Goal: Task Accomplishment & Management: Manage account settings

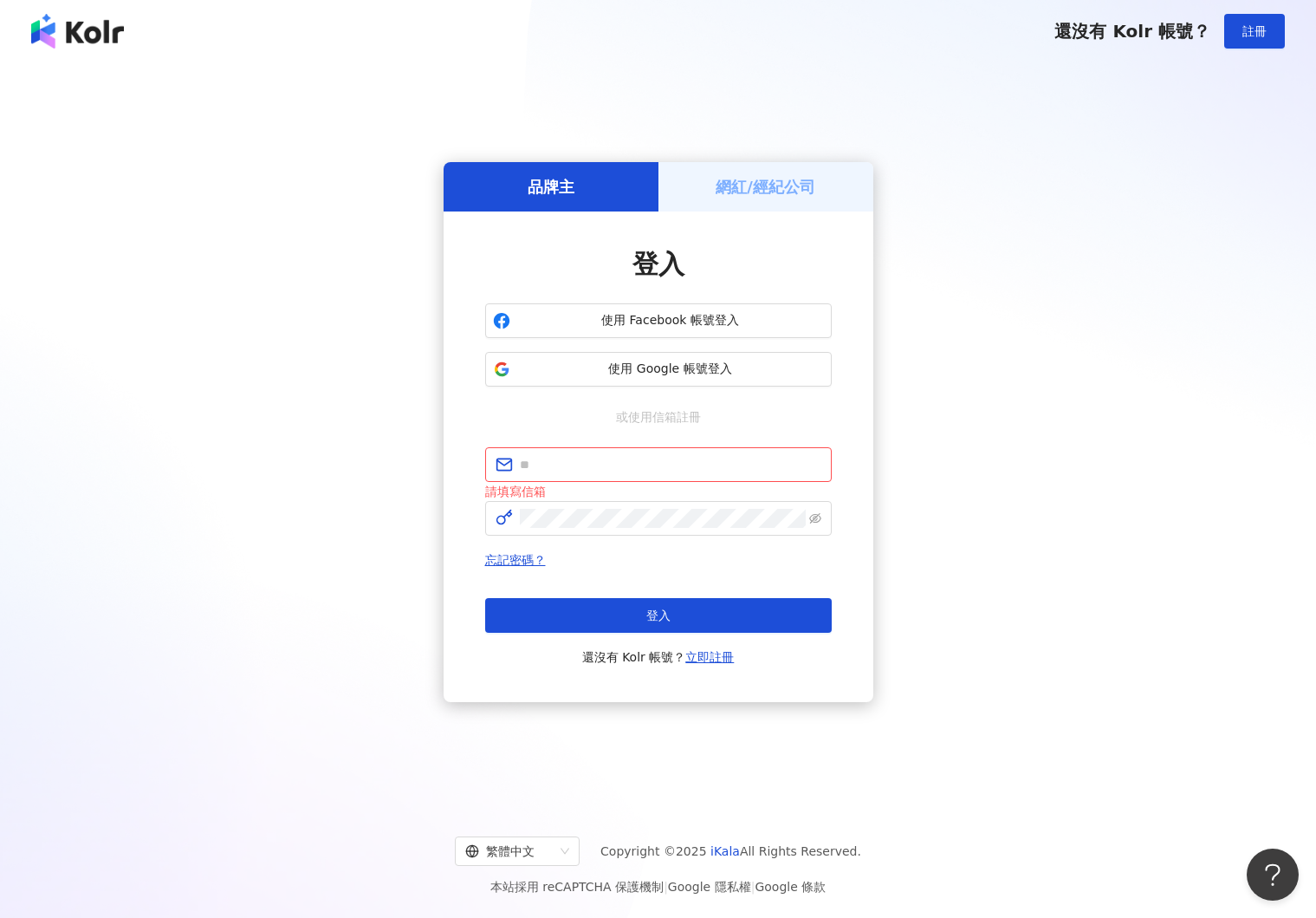
click at [738, 198] on h5 "網紅/經紀公司" at bounding box center [765, 187] width 99 height 22
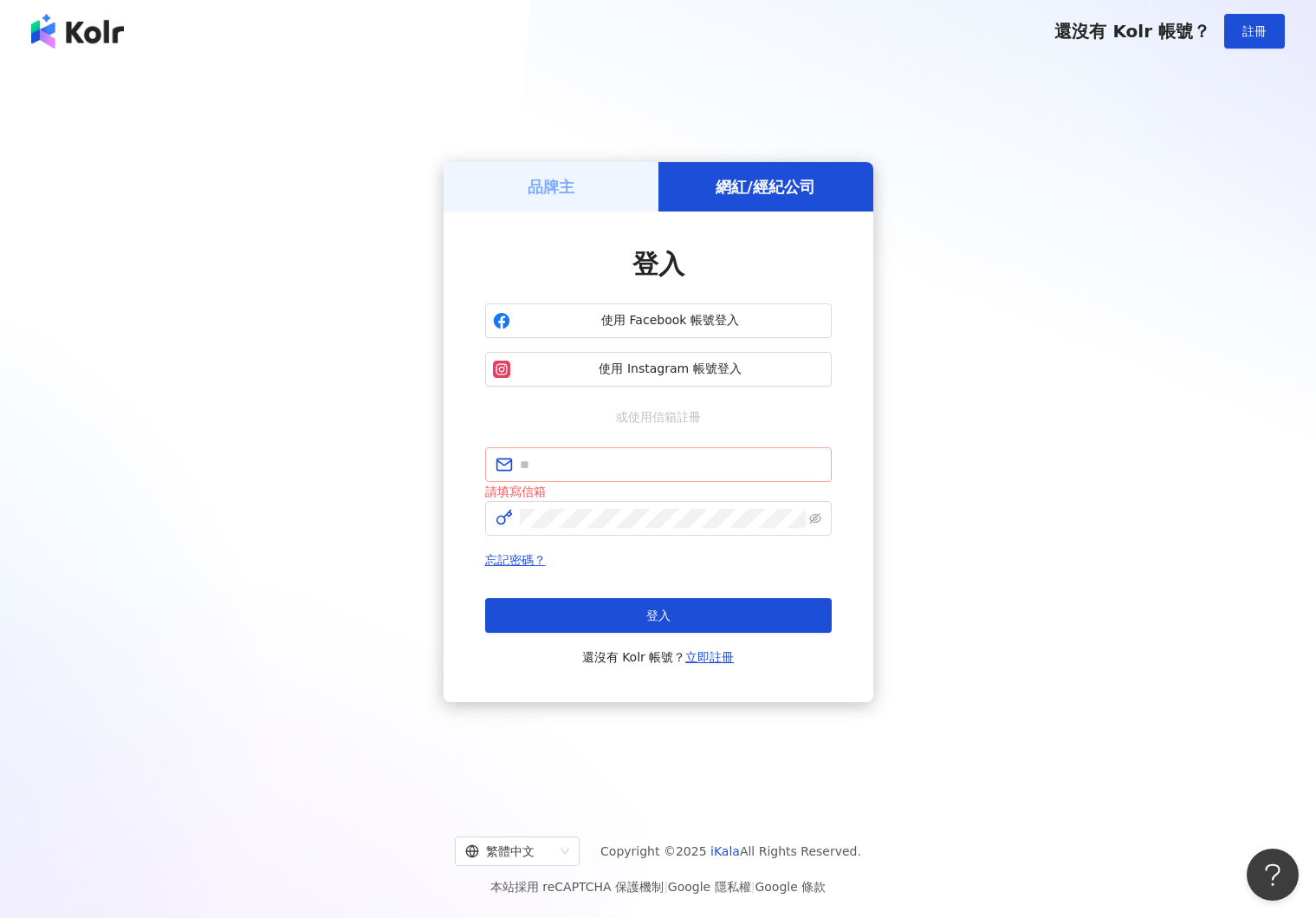
drag, startPoint x: 635, startPoint y: 437, endPoint x: 634, endPoint y: 453, distance: 16.0
click at [635, 438] on div "登入 使用 Facebook 帳號登入 使用 Instagram 帳號登入 或使用信箱註冊 請填寫信箱 忘記密碼？ 登入 還沒有 Kolr 帳號？ 立即註冊" at bounding box center [658, 456] width 347 height 422
click at [634, 454] on span at bounding box center [658, 464] width 347 height 34
type input "**********"
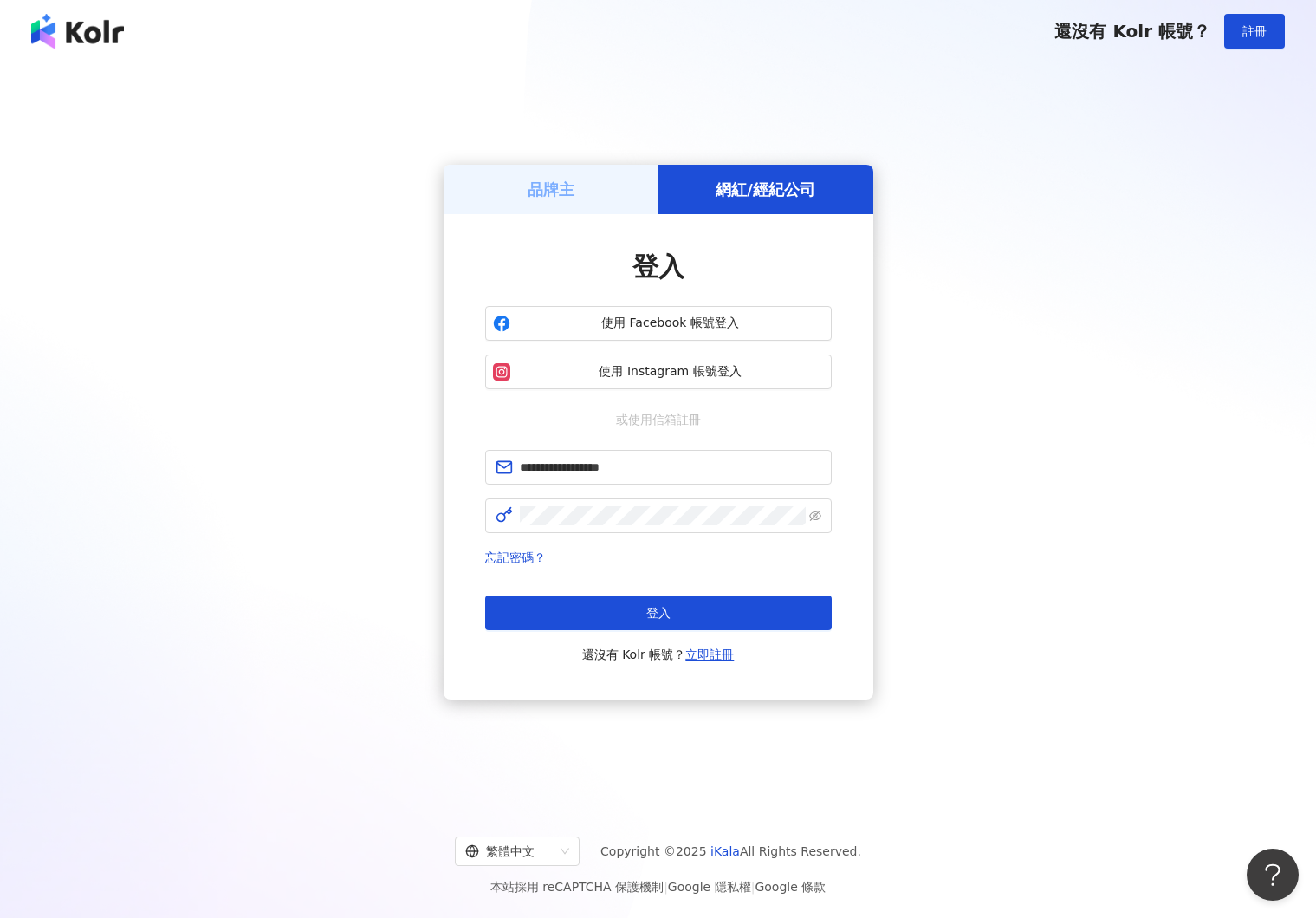
click at [621, 612] on button "登入" at bounding box center [658, 612] width 347 height 34
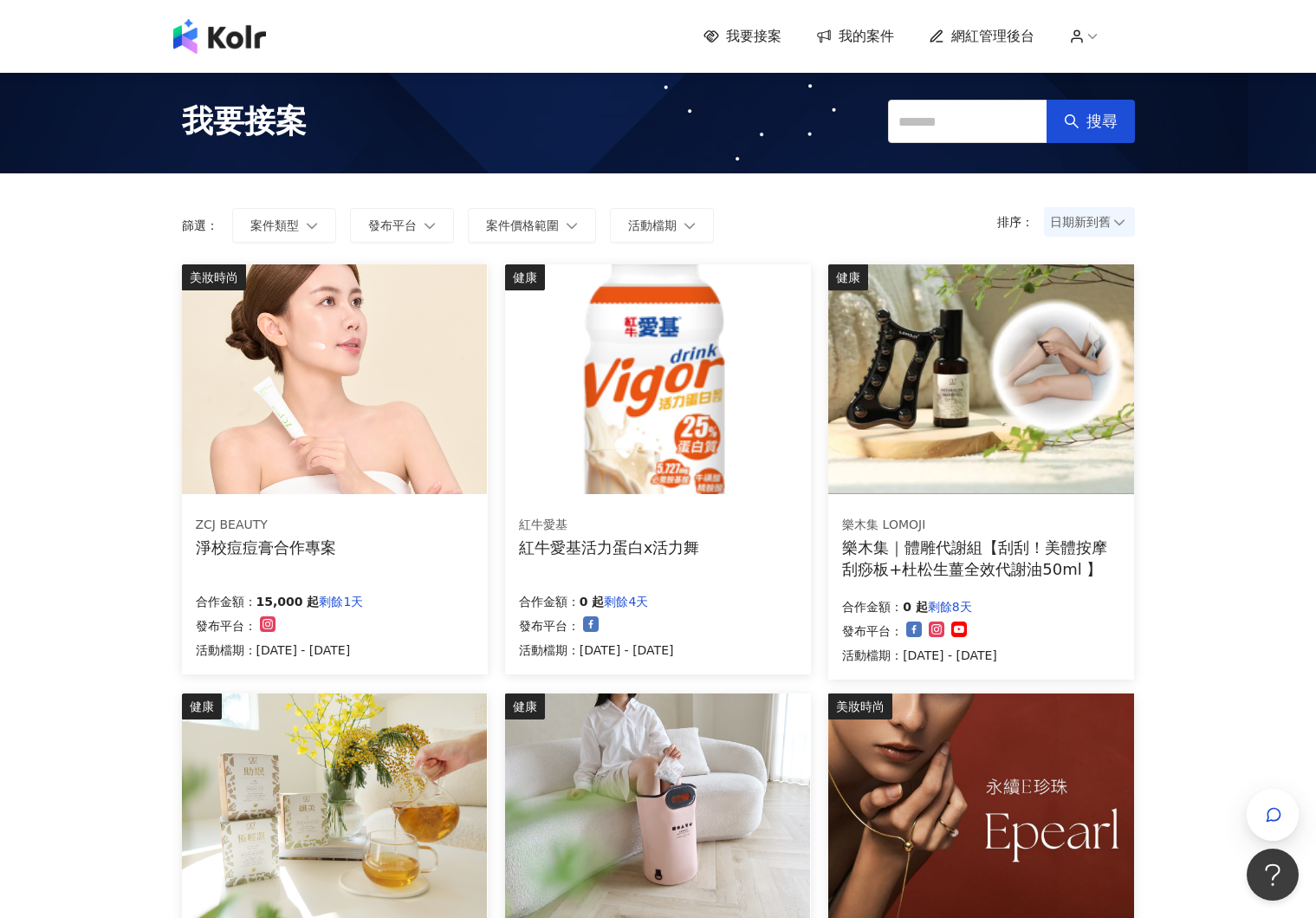
click at [865, 41] on span "我的案件" at bounding box center [867, 35] width 55 height 19
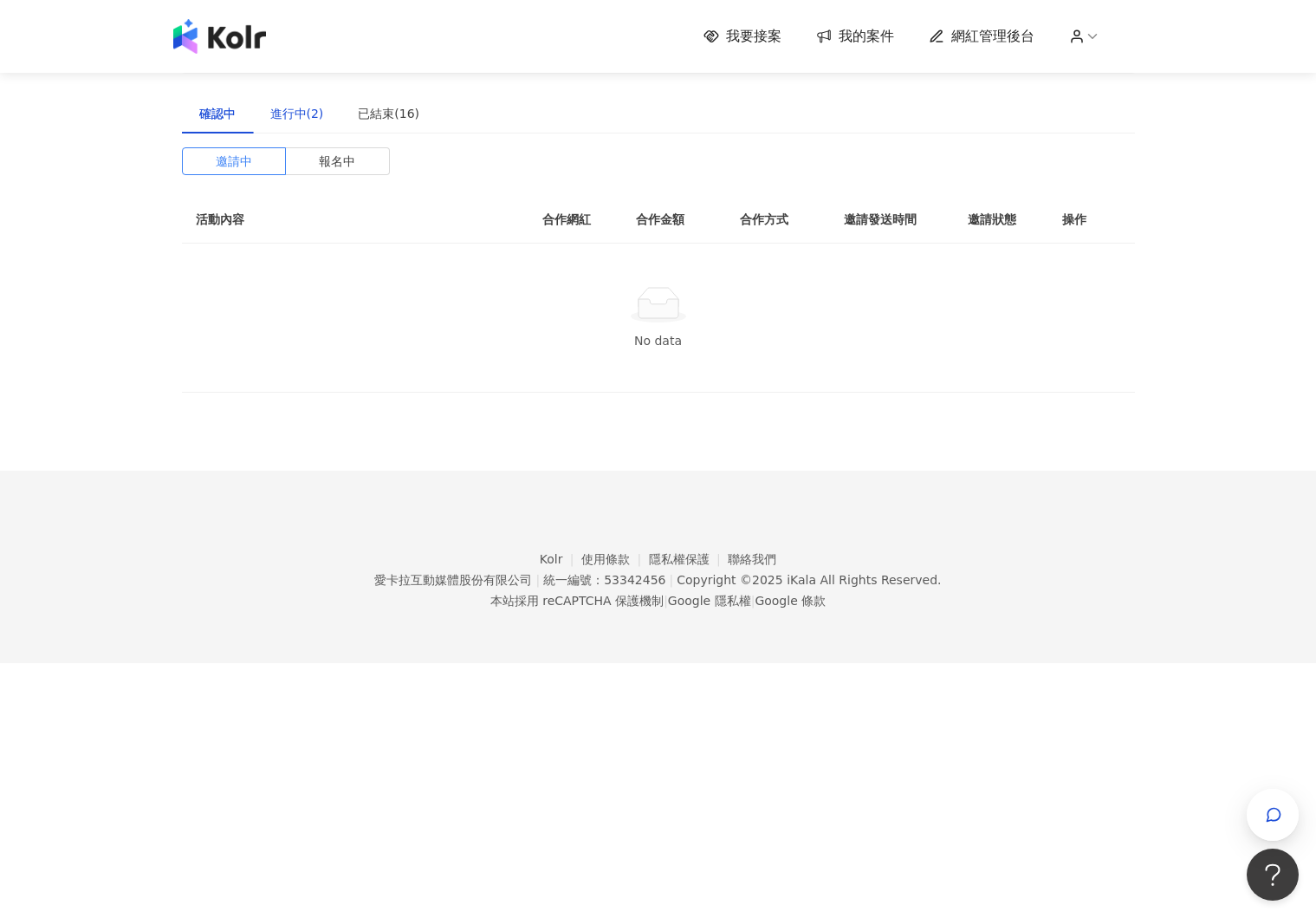
click at [288, 115] on div "進行中(2)" at bounding box center [297, 113] width 54 height 19
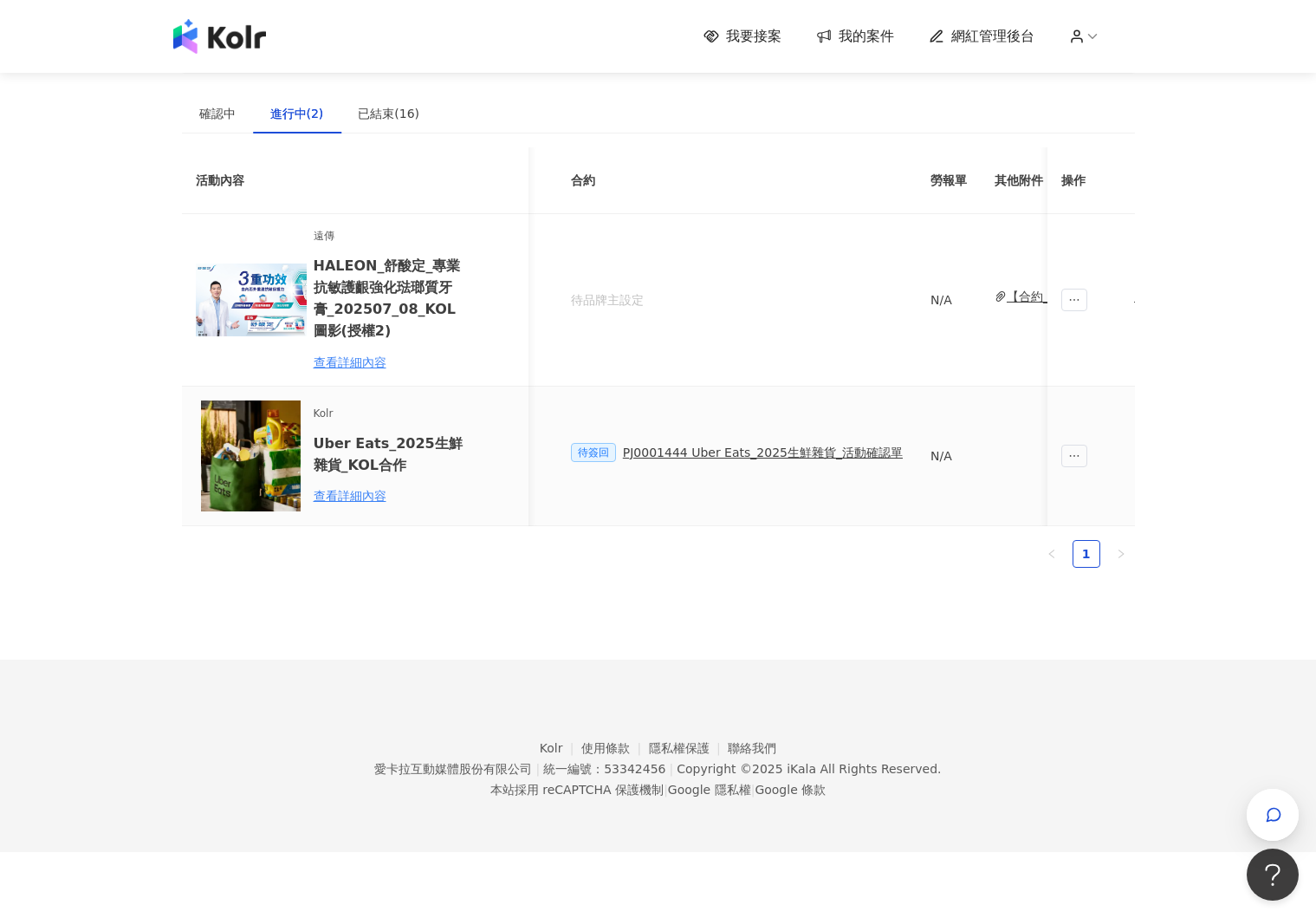
scroll to position [0, 492]
click at [759, 451] on div "PJ0001444 Uber Eats_2025生鮮雜貨_活動確認單" at bounding box center [751, 452] width 280 height 19
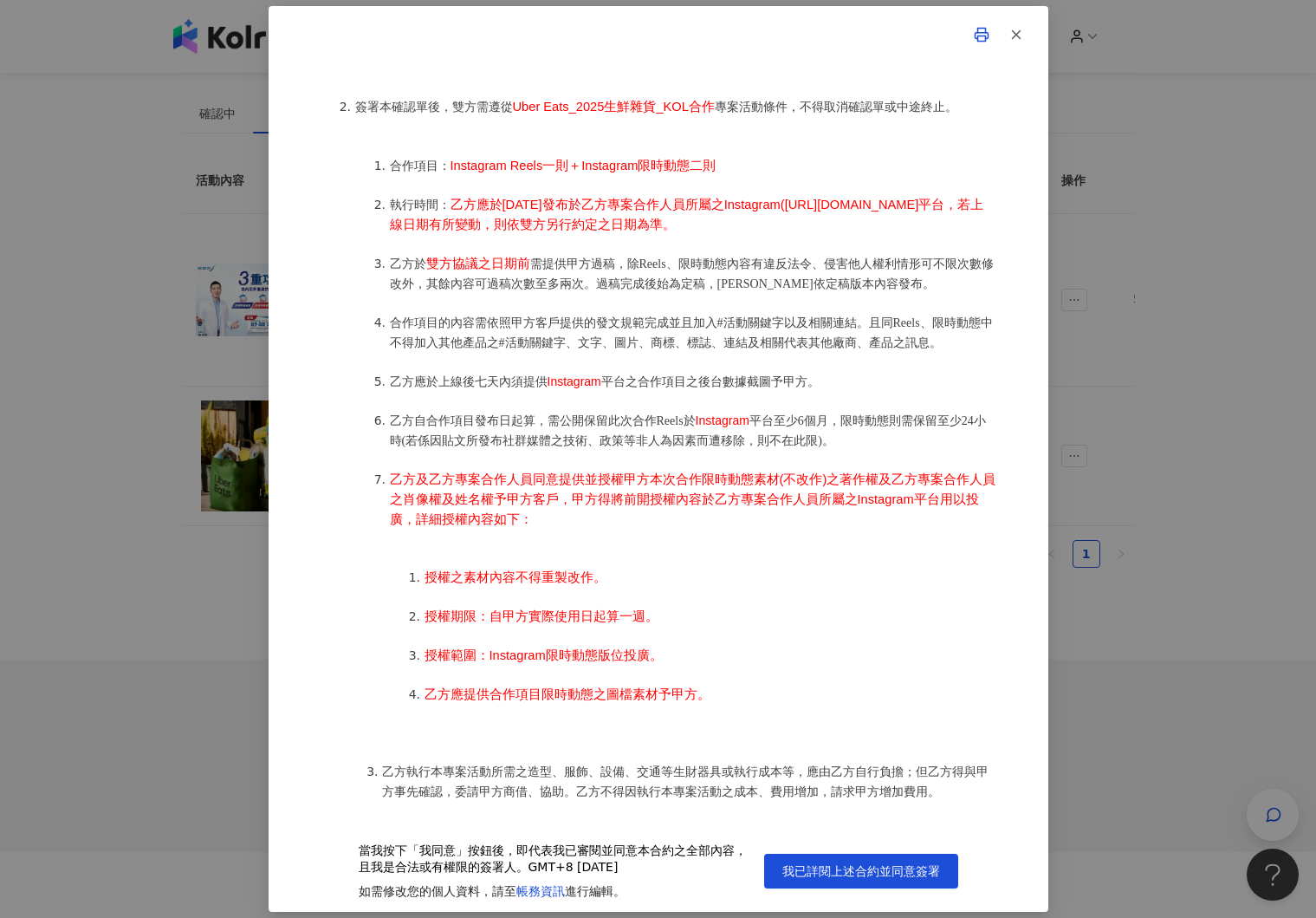
scroll to position [1005, 0]
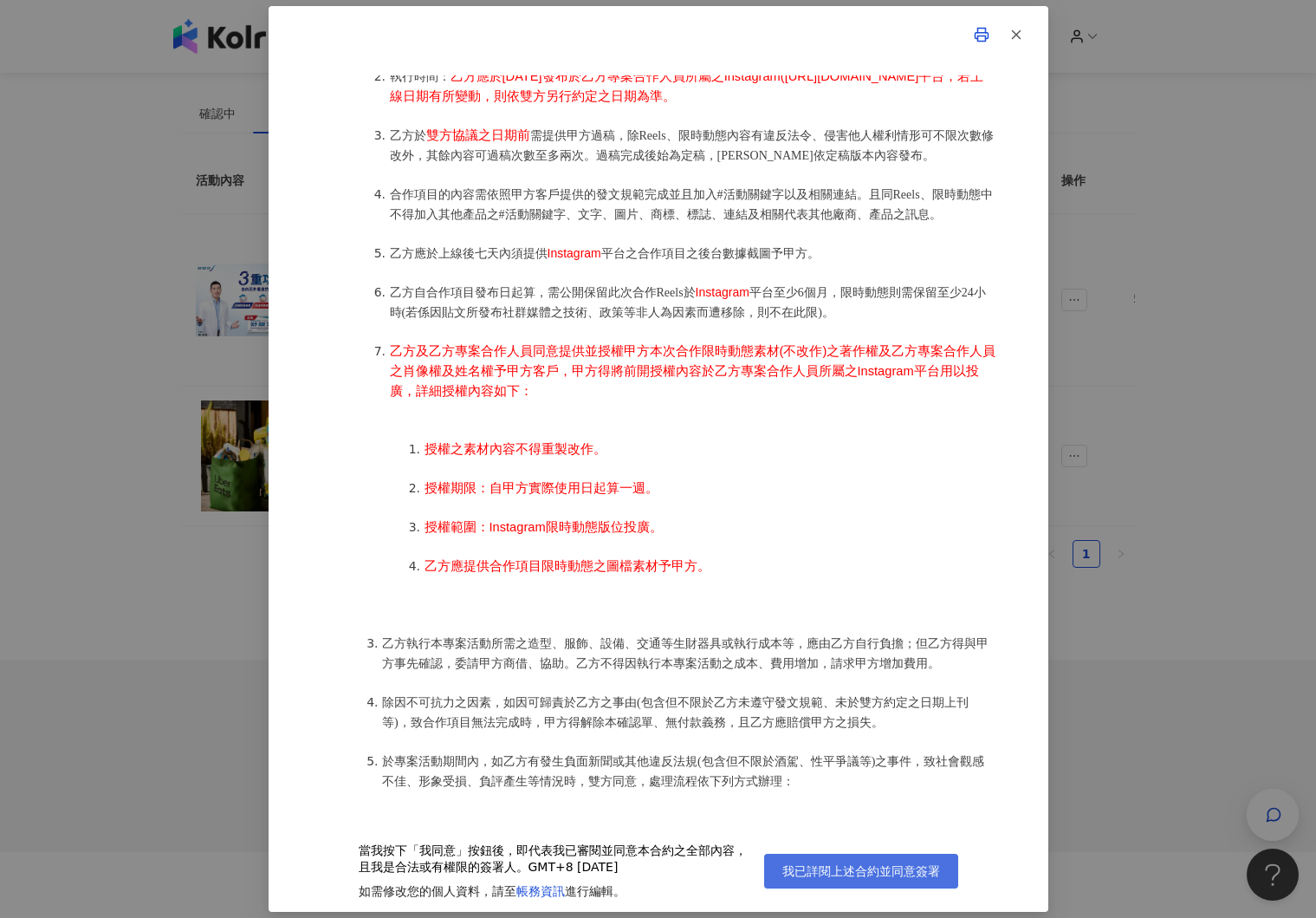
click at [862, 864] on span "我已詳閱上述合約並同意簽署" at bounding box center [861, 871] width 157 height 14
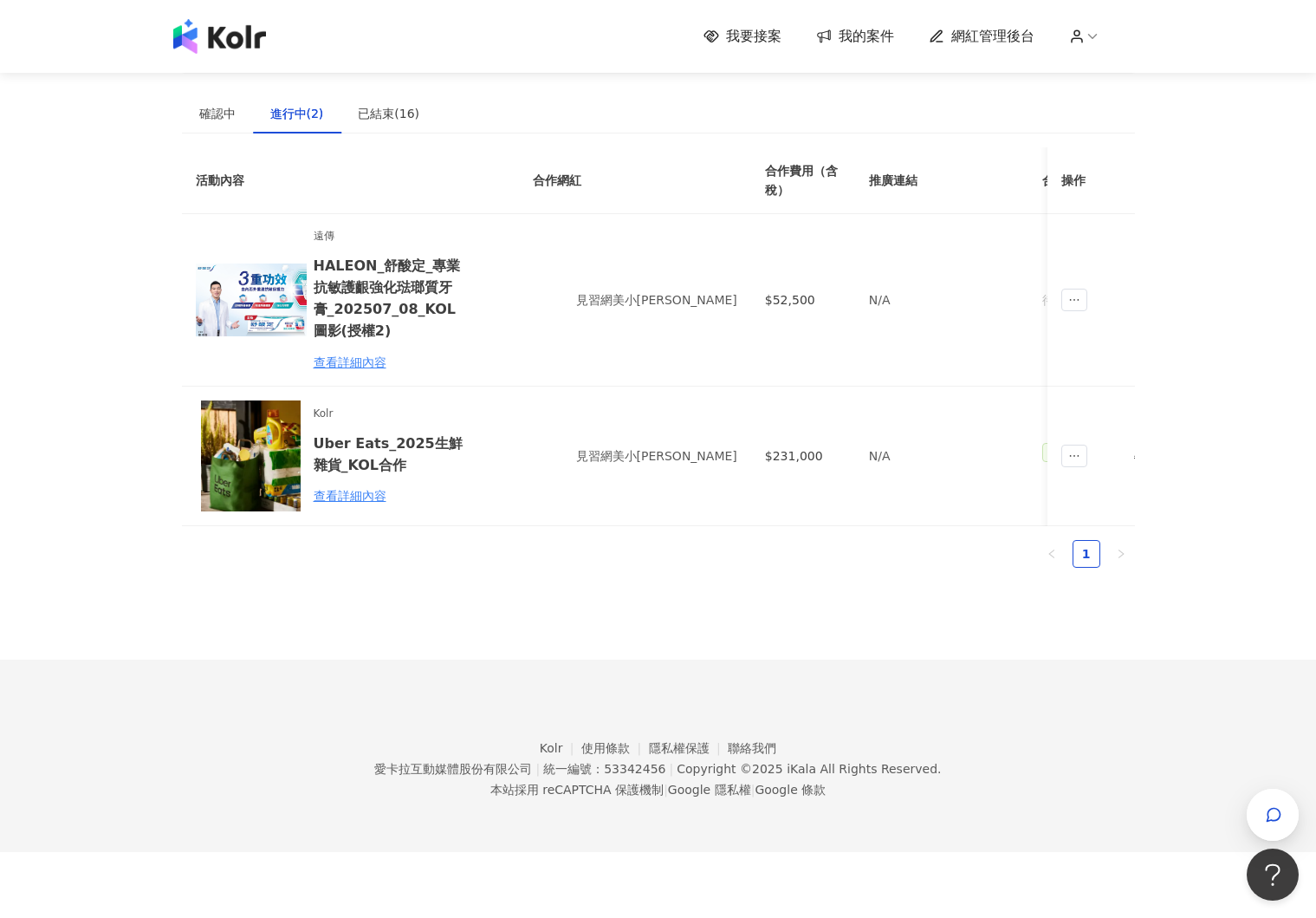
scroll to position [0, 0]
click at [1089, 39] on icon at bounding box center [1093, 36] width 16 height 16
click at [1108, 71] on link "帳戶設定" at bounding box center [1127, 69] width 48 height 14
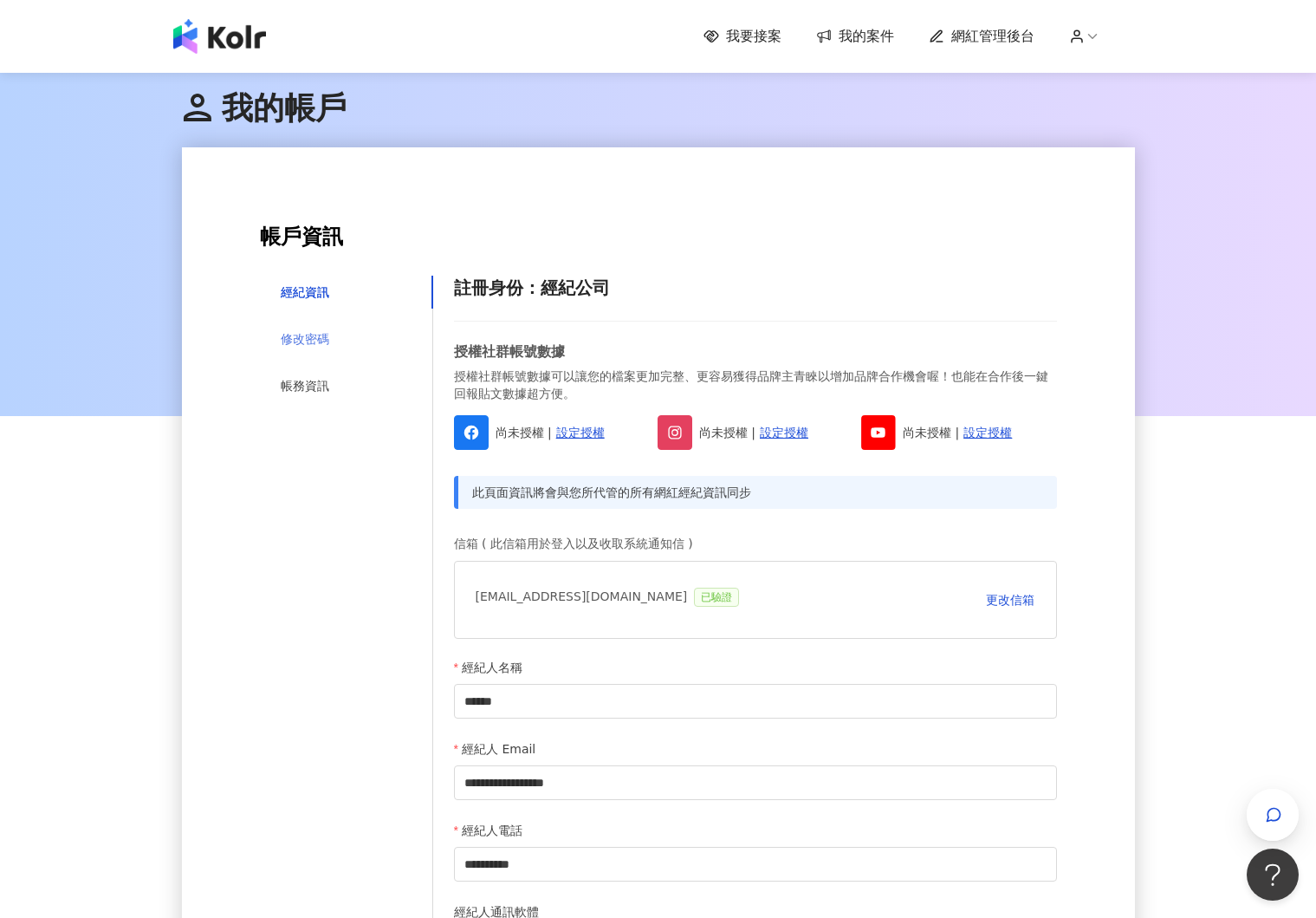
click at [332, 339] on div "修改密碼" at bounding box center [347, 339] width 173 height 33
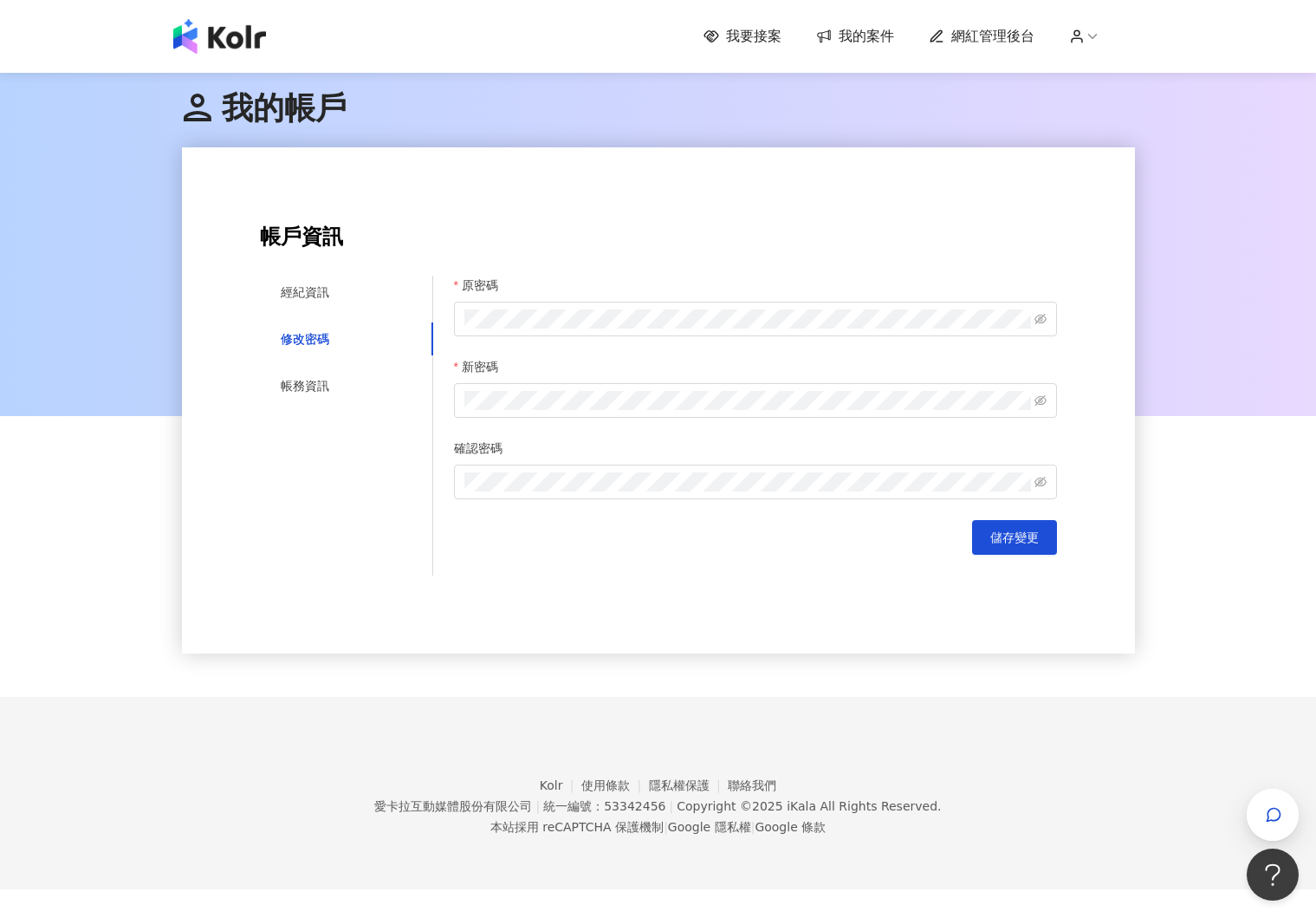
click at [503, 299] on div "原密碼" at bounding box center [756, 288] width 603 height 26
click at [1046, 399] on icon "eye-invisible" at bounding box center [1041, 400] width 12 height 12
click at [1018, 545] on button "儲存變更" at bounding box center [1014, 537] width 85 height 34
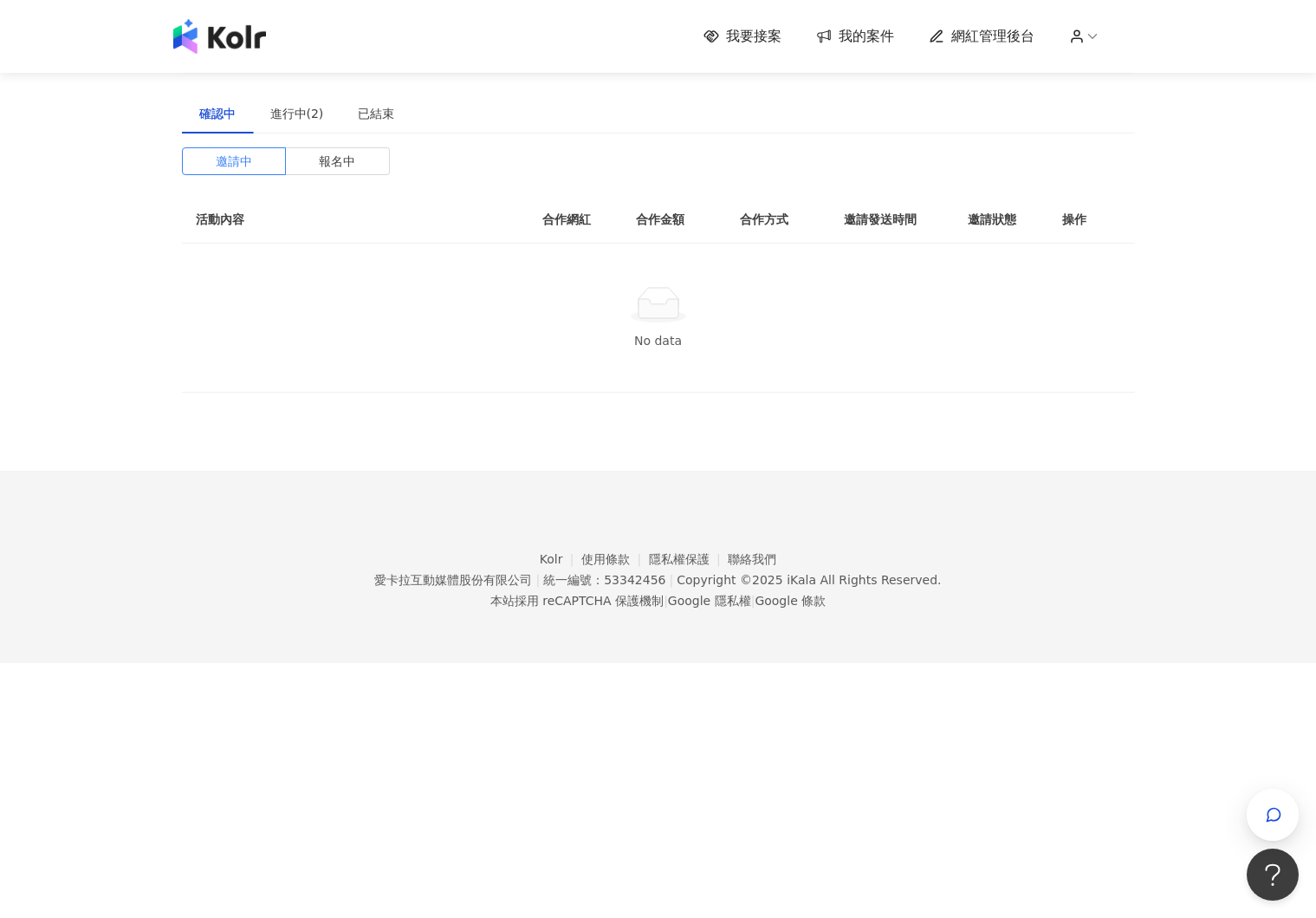
click at [1098, 35] on icon at bounding box center [1093, 36] width 16 height 16
click at [1129, 137] on div "確認中 進行中(2) 已結束(16) 邀請中 報名中 活動內容 合作網紅 合作金額 合作方式 邀請發送時間 邀請狀態 操作 No data" at bounding box center [658, 243] width 953 height 299
click at [1080, 39] on icon at bounding box center [1077, 40] width 11 height 4
click at [1102, 143] on span "登出" at bounding box center [1124, 137] width 55 height 19
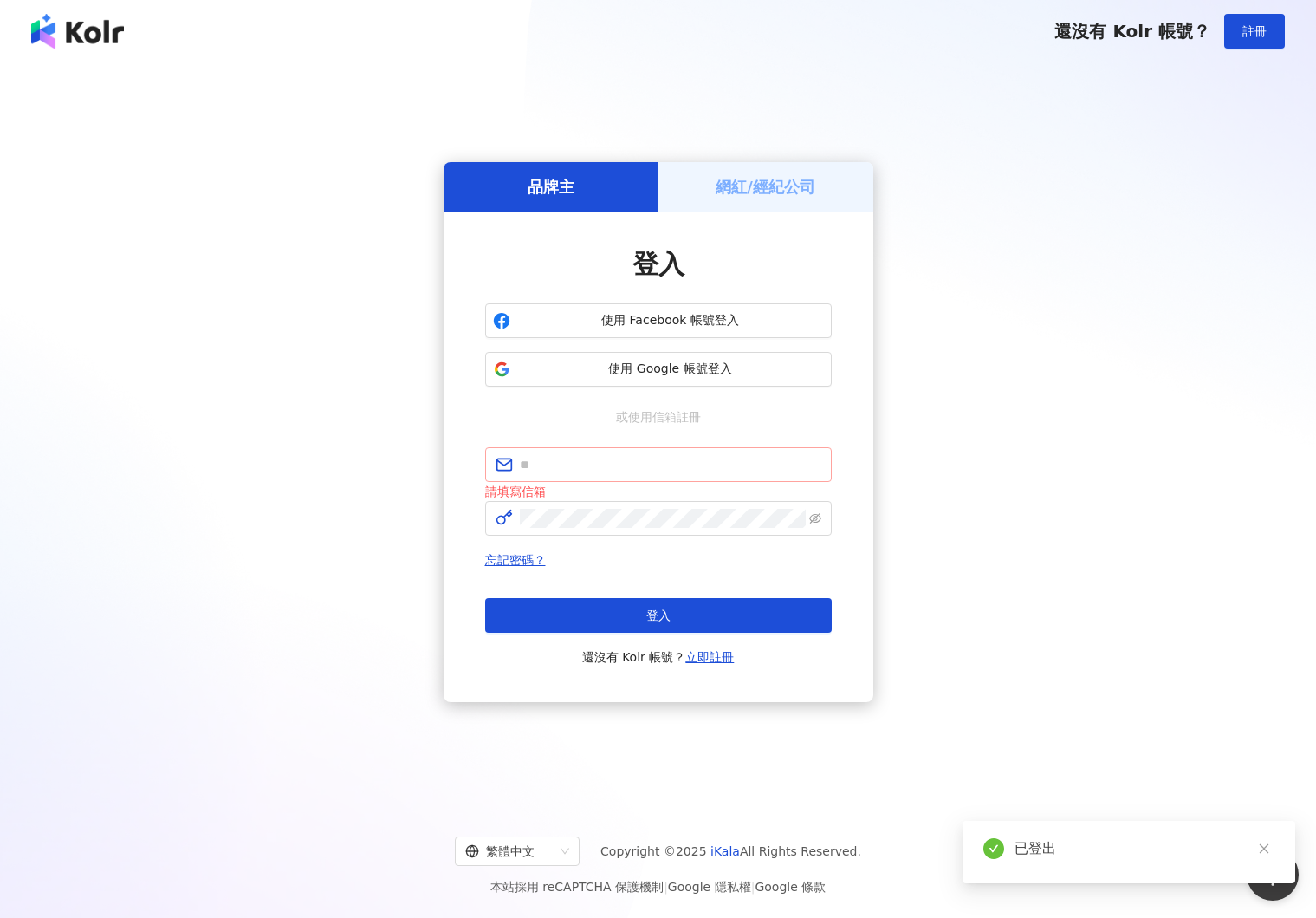
click at [733, 477] on span at bounding box center [658, 464] width 347 height 34
type input "**********"
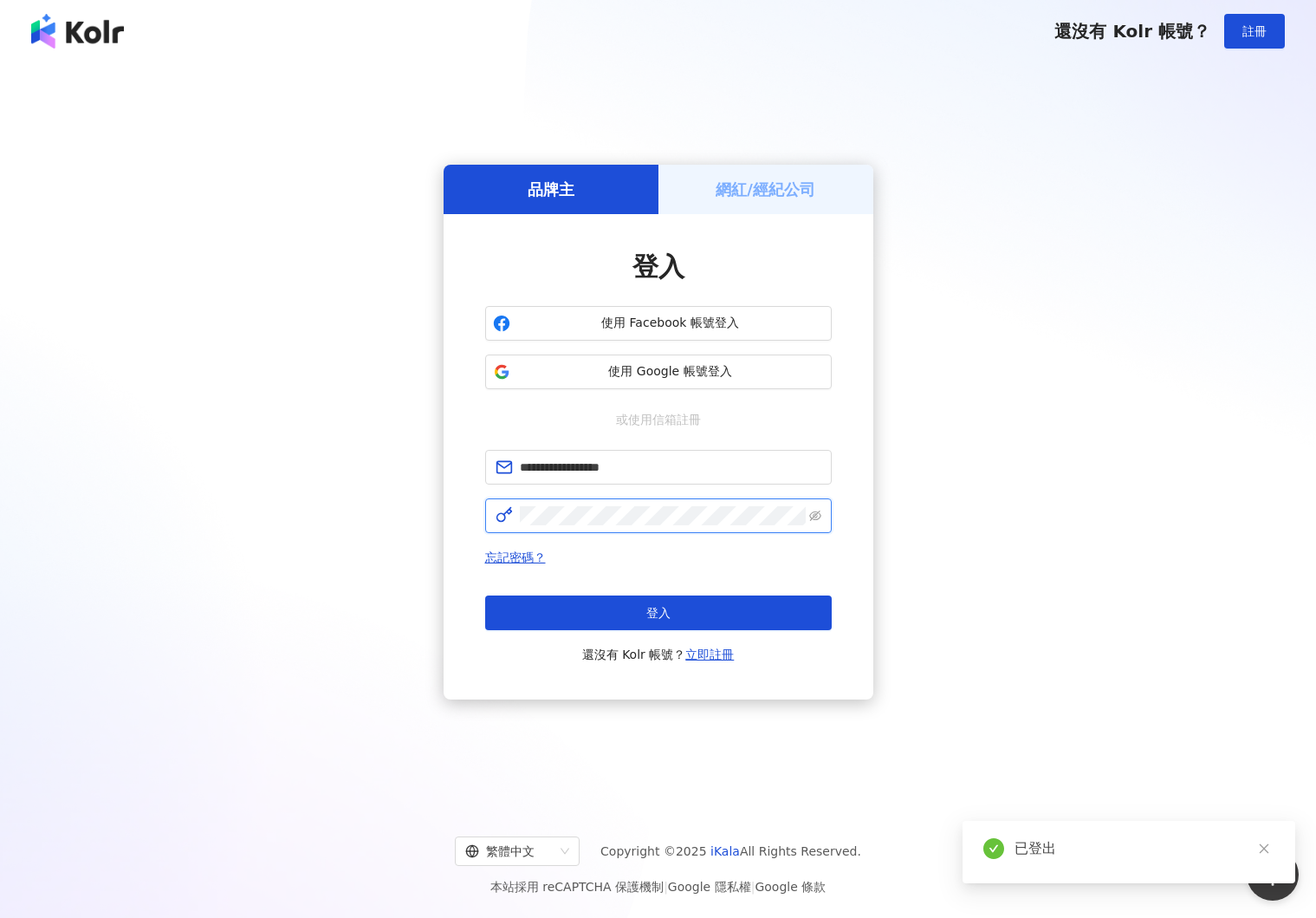
click at [414, 510] on div "**********" at bounding box center [658, 432] width 1275 height 712
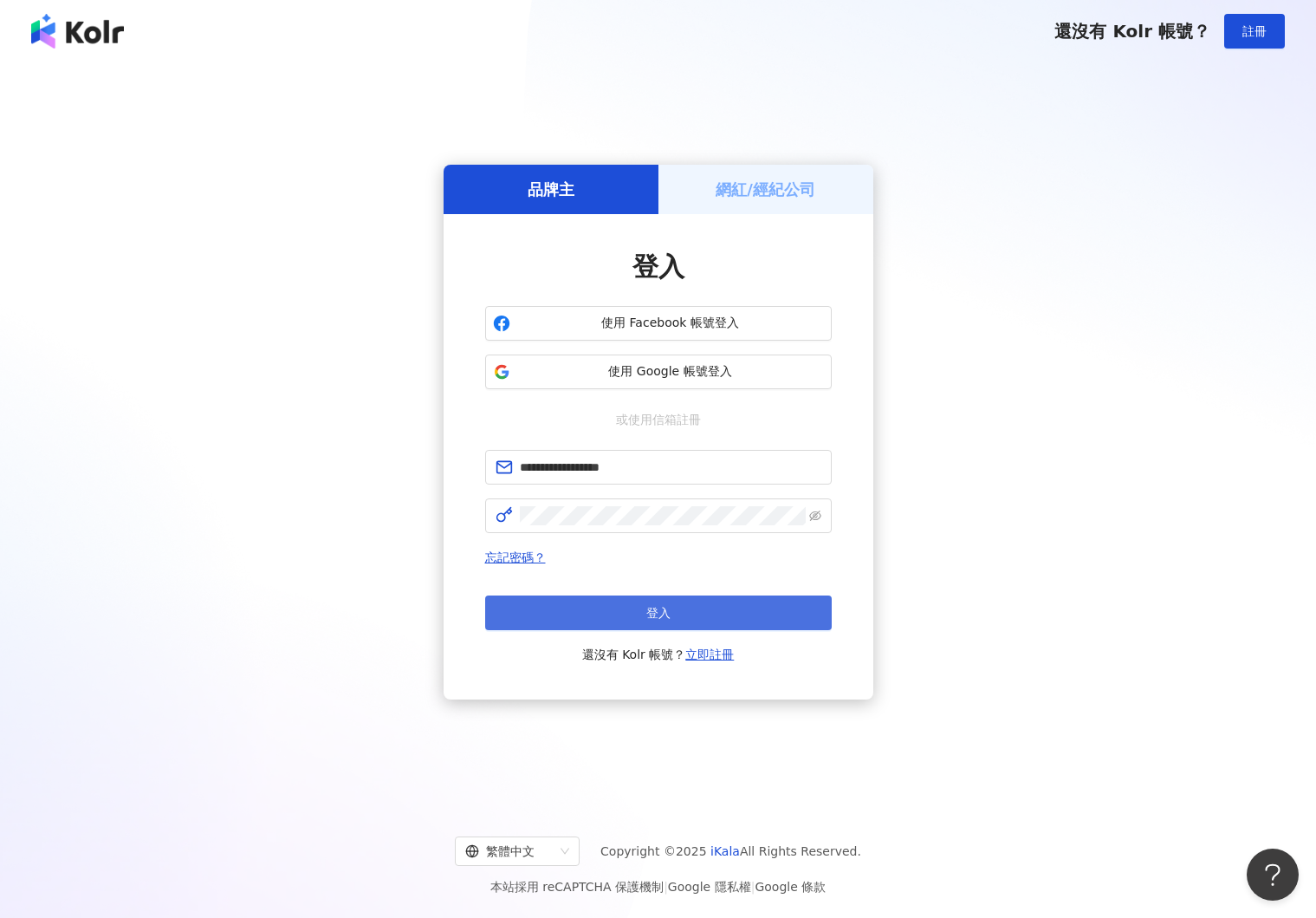
click at [601, 613] on button "登入" at bounding box center [658, 612] width 347 height 34
